Goal: Find specific page/section: Find specific page/section

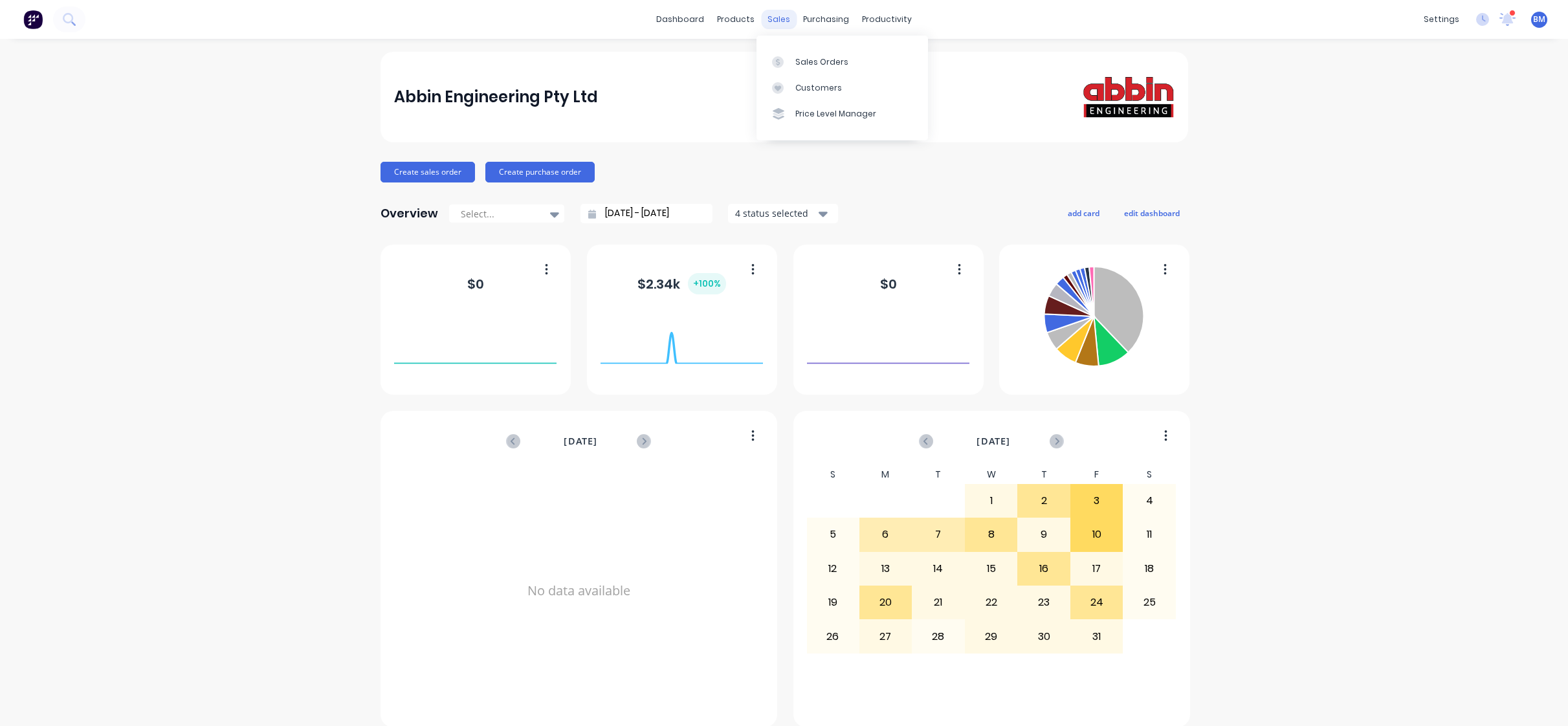
click at [772, 24] on div "sales" at bounding box center [779, 20] width 36 height 20
click at [784, 60] on div at bounding box center [782, 62] width 20 height 12
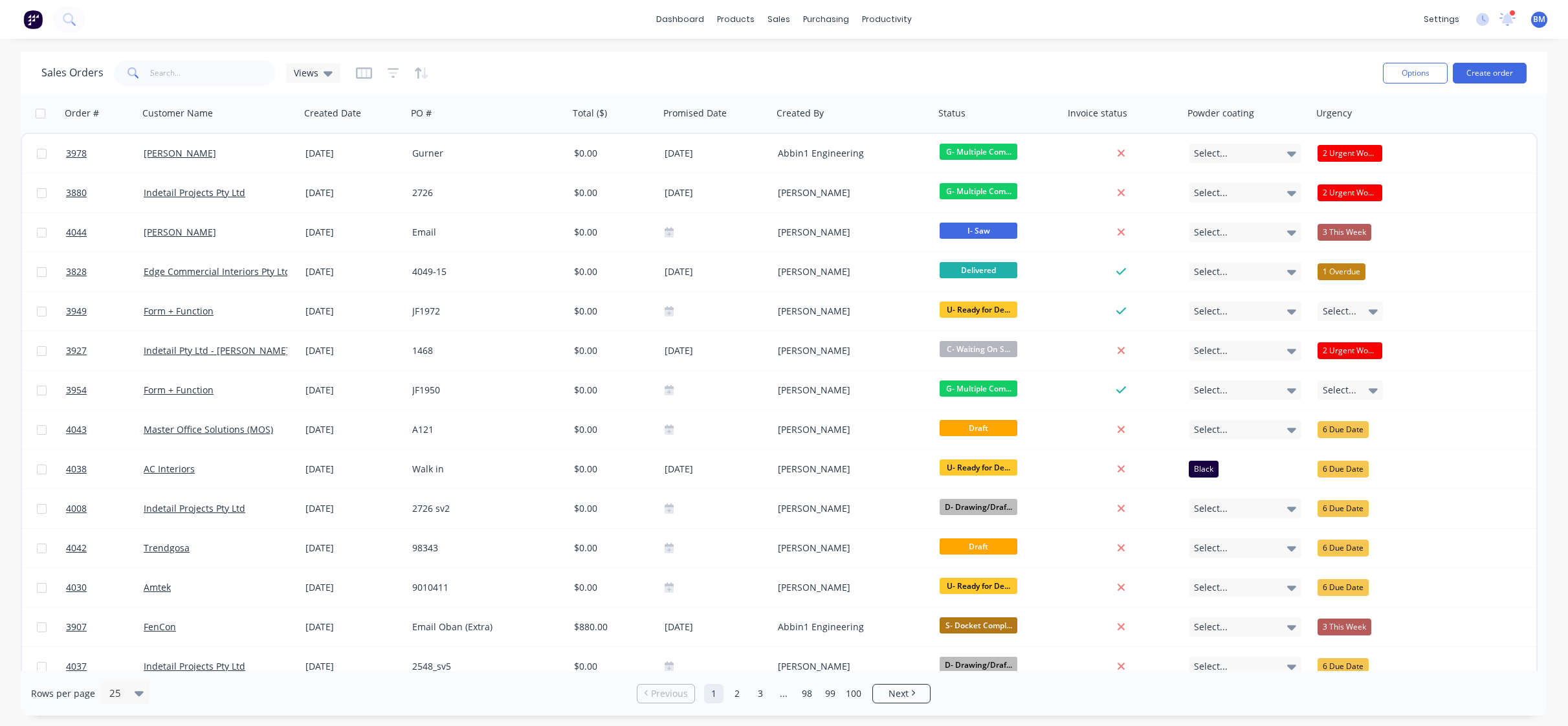
click at [27, 15] on img at bounding box center [33, 20] width 20 height 20
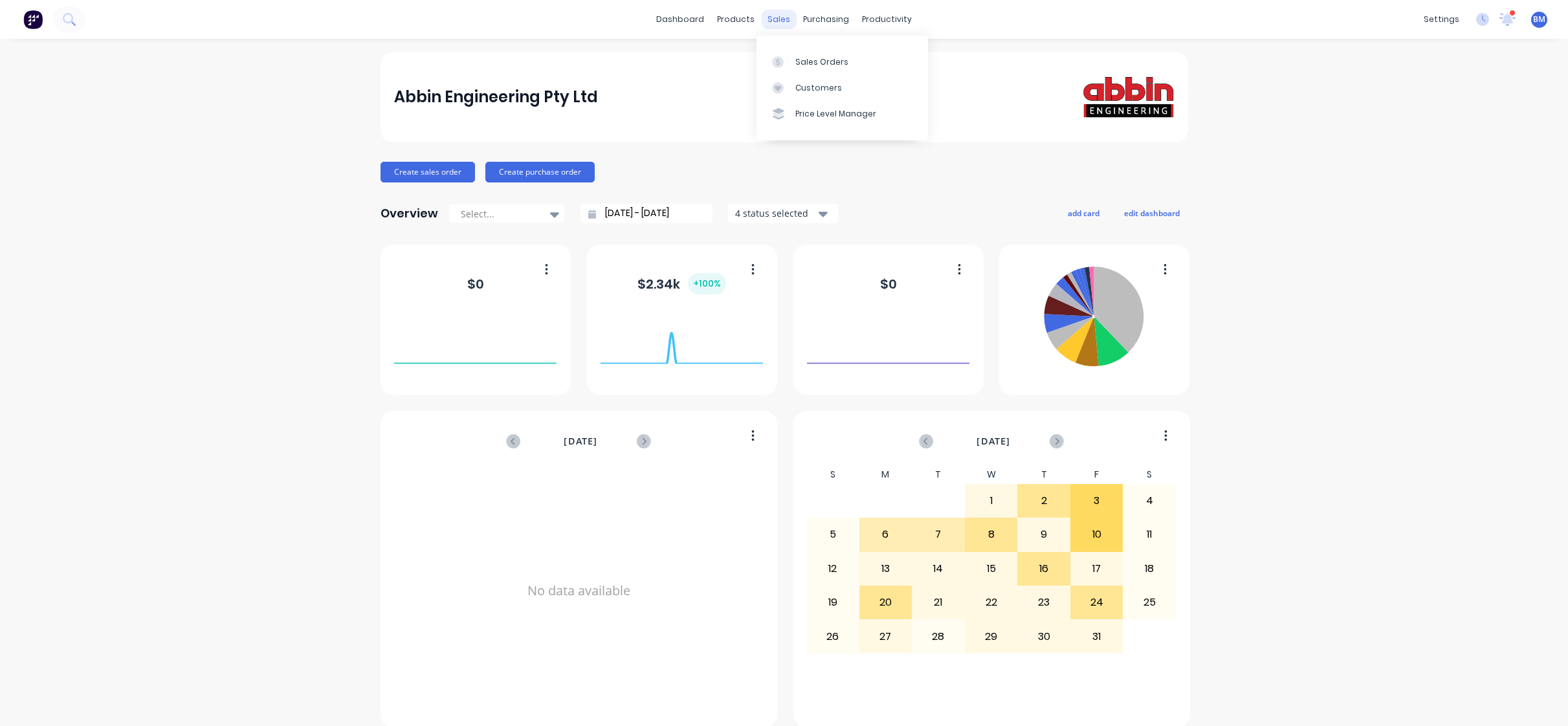
click at [773, 14] on div "sales" at bounding box center [779, 20] width 36 height 20
click at [775, 56] on icon at bounding box center [777, 62] width 12 height 12
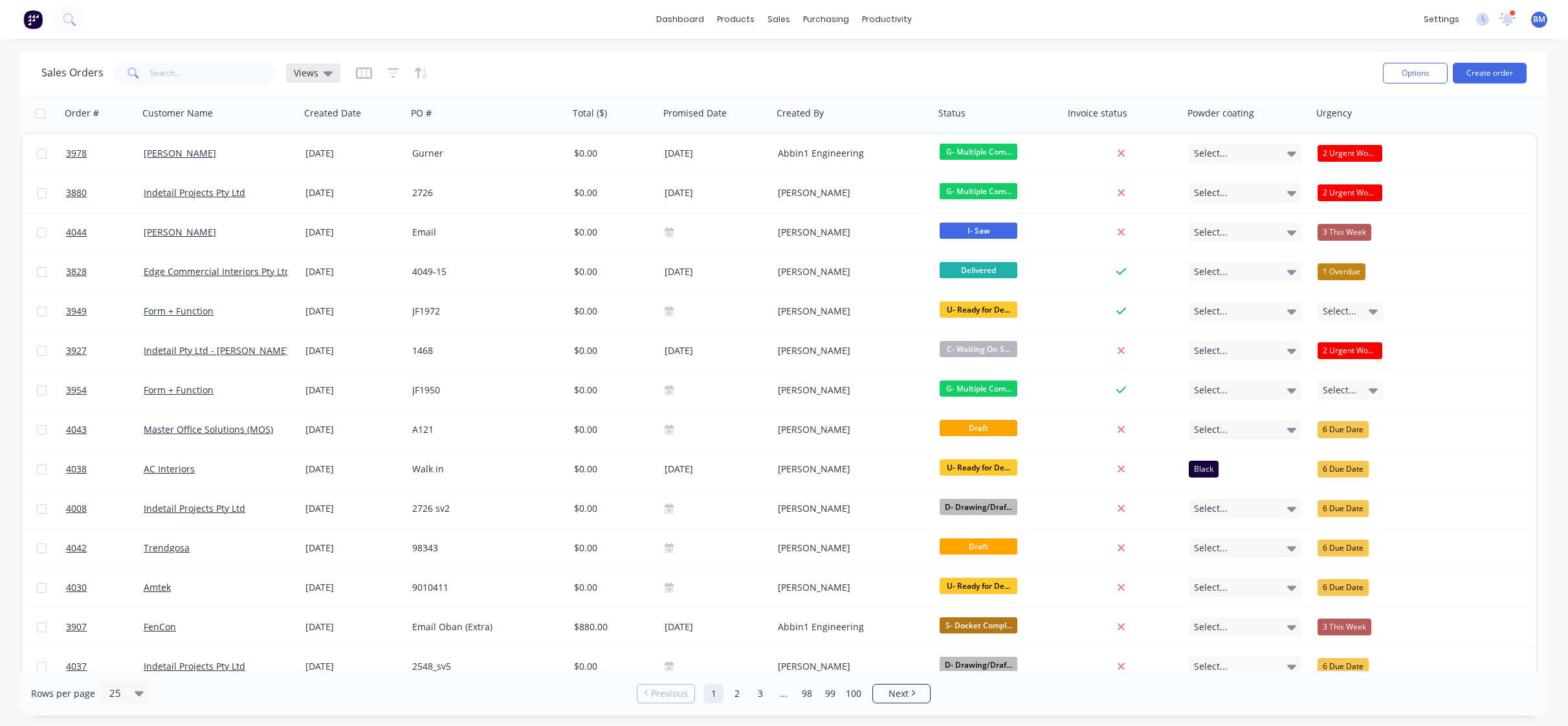
click at [335, 71] on div "Views" at bounding box center [313, 73] width 55 height 20
click at [322, 207] on button "drafts" at bounding box center [363, 209] width 148 height 15
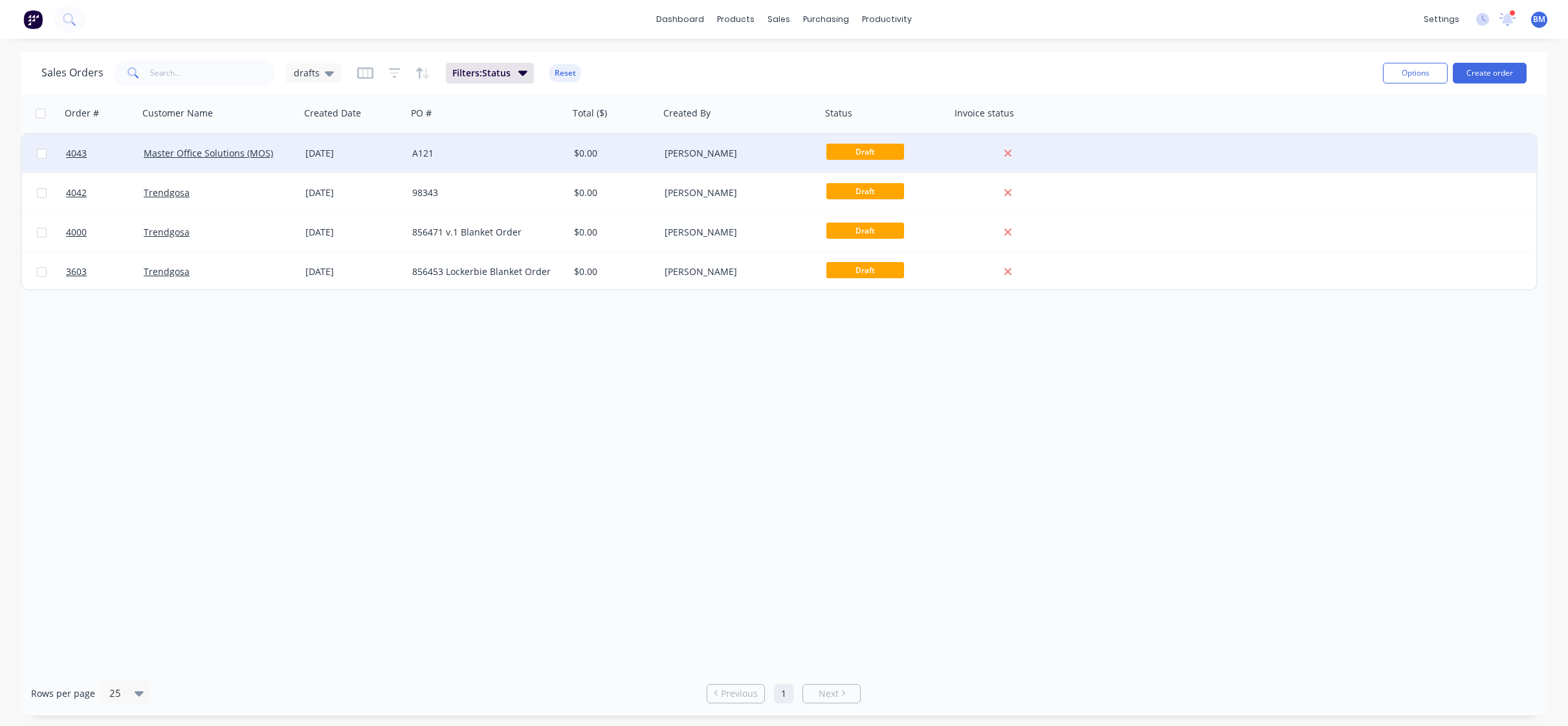
click at [426, 146] on div "A121" at bounding box center [487, 153] width 162 height 38
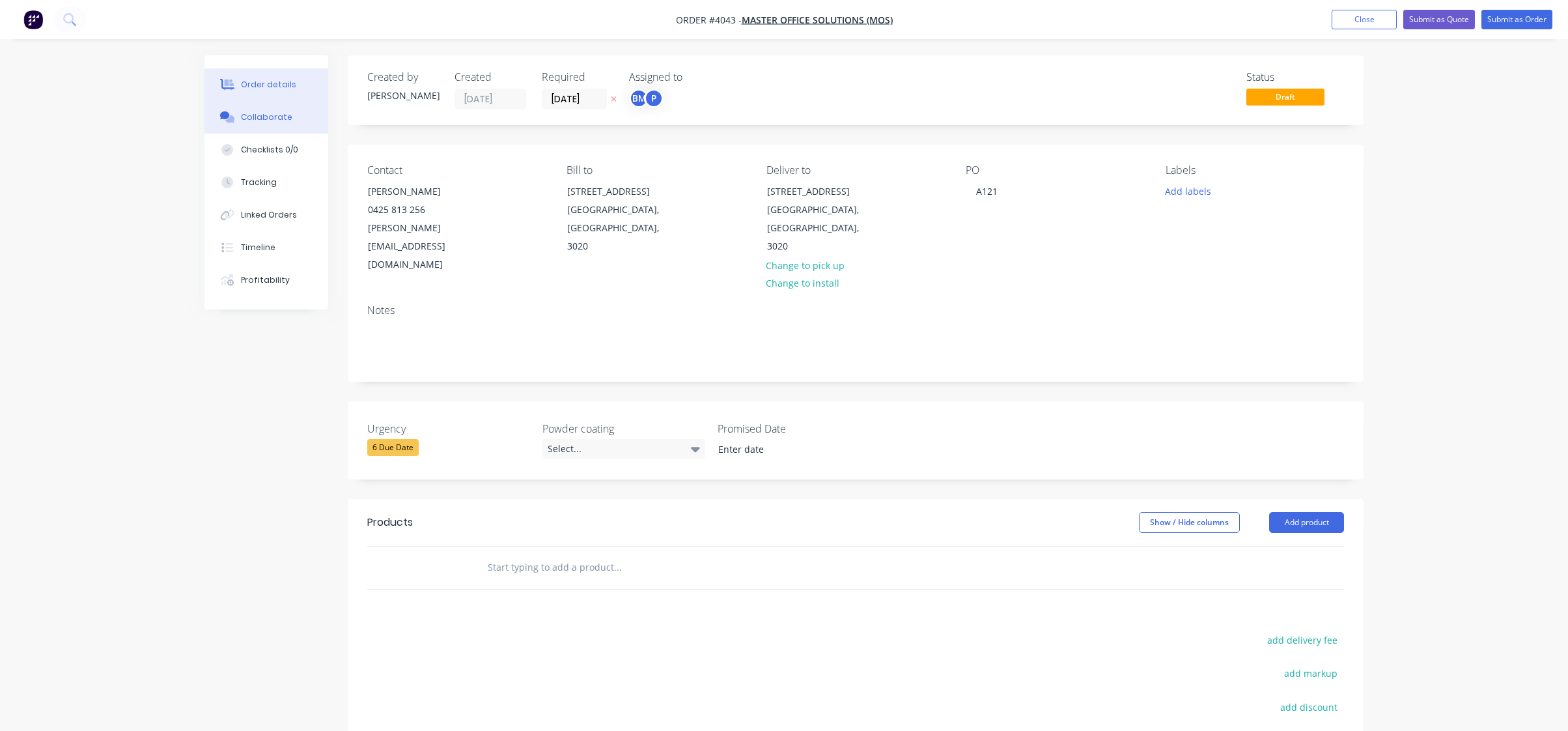
click at [287, 109] on button "Collaborate" at bounding box center [266, 117] width 123 height 32
